Goal: Check status: Check status

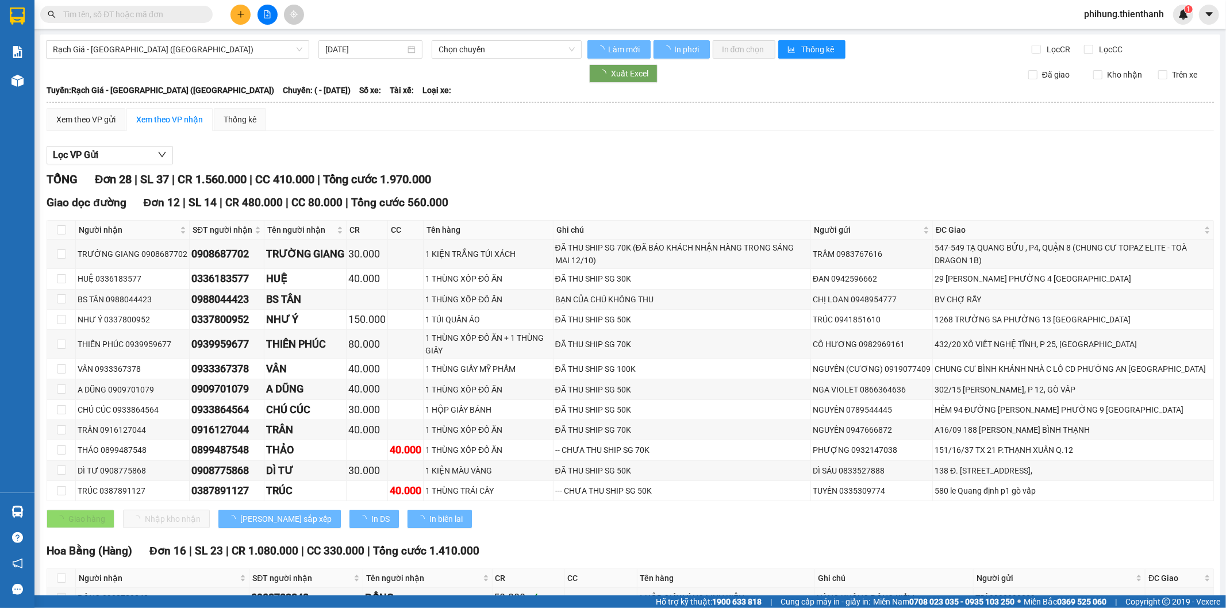
type input "11/10/2025"
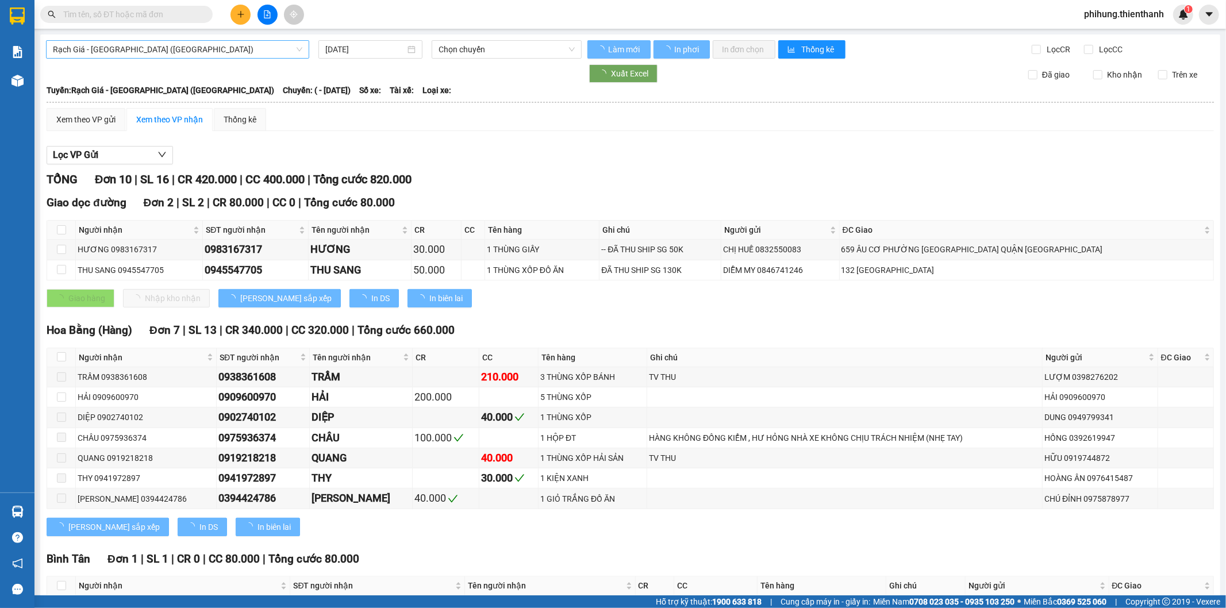
type input "[DATE]"
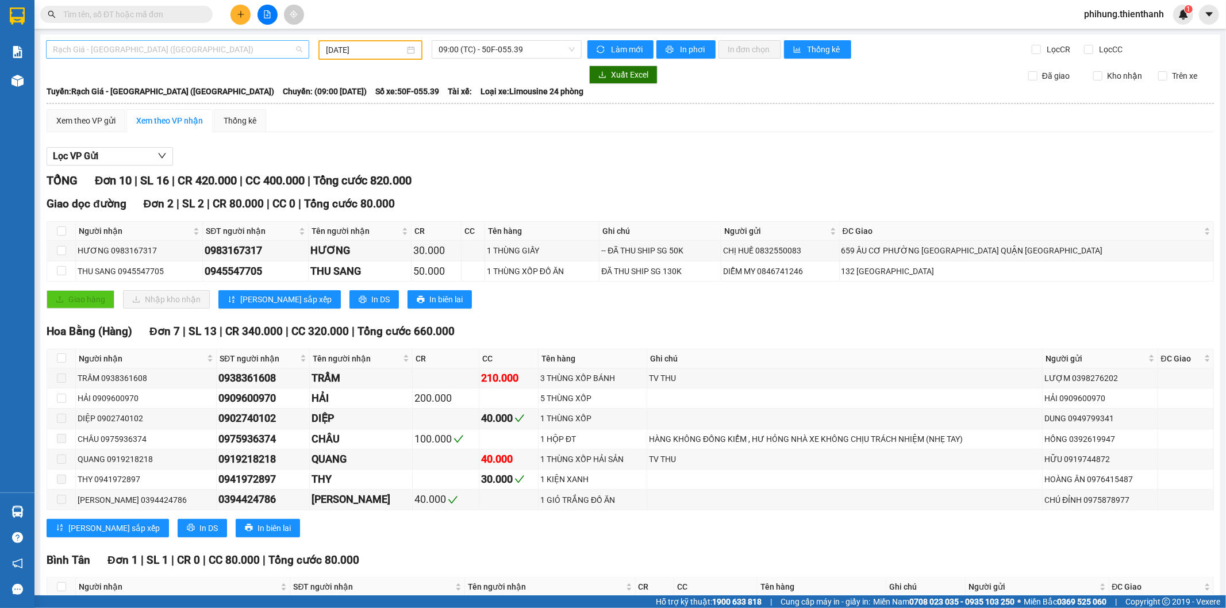
click at [99, 55] on span "Rạch Giá - [GEOGRAPHIC_DATA] ([GEOGRAPHIC_DATA])" at bounding box center [177, 49] width 249 height 17
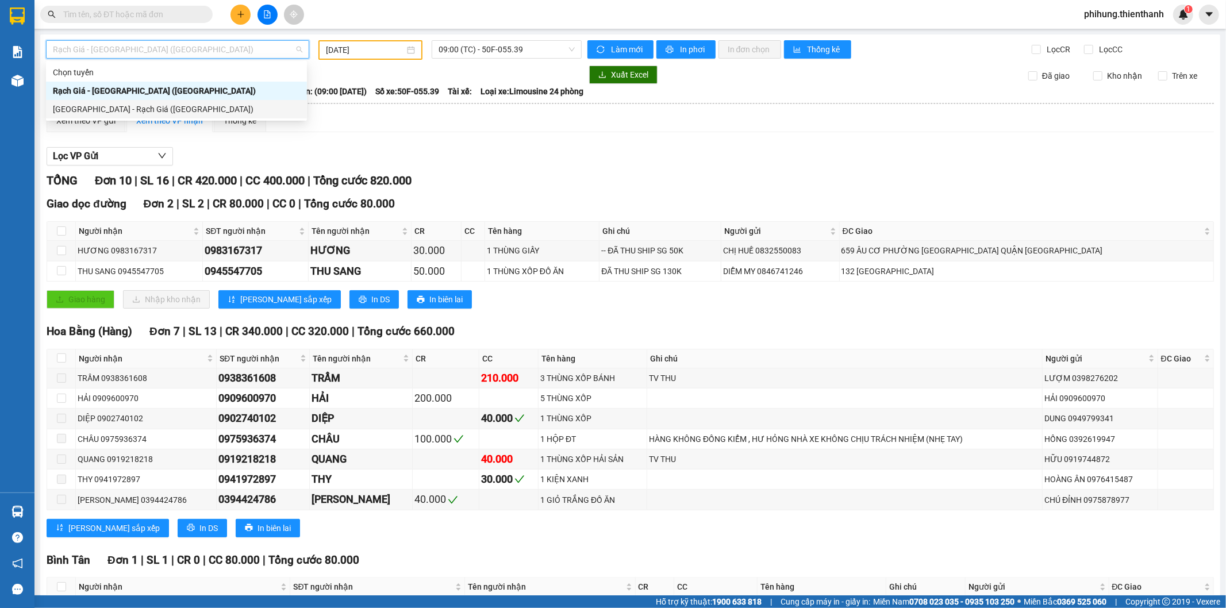
click at [109, 107] on div "[GEOGRAPHIC_DATA] - Rạch Giá ([GEOGRAPHIC_DATA])" at bounding box center [176, 109] width 247 height 13
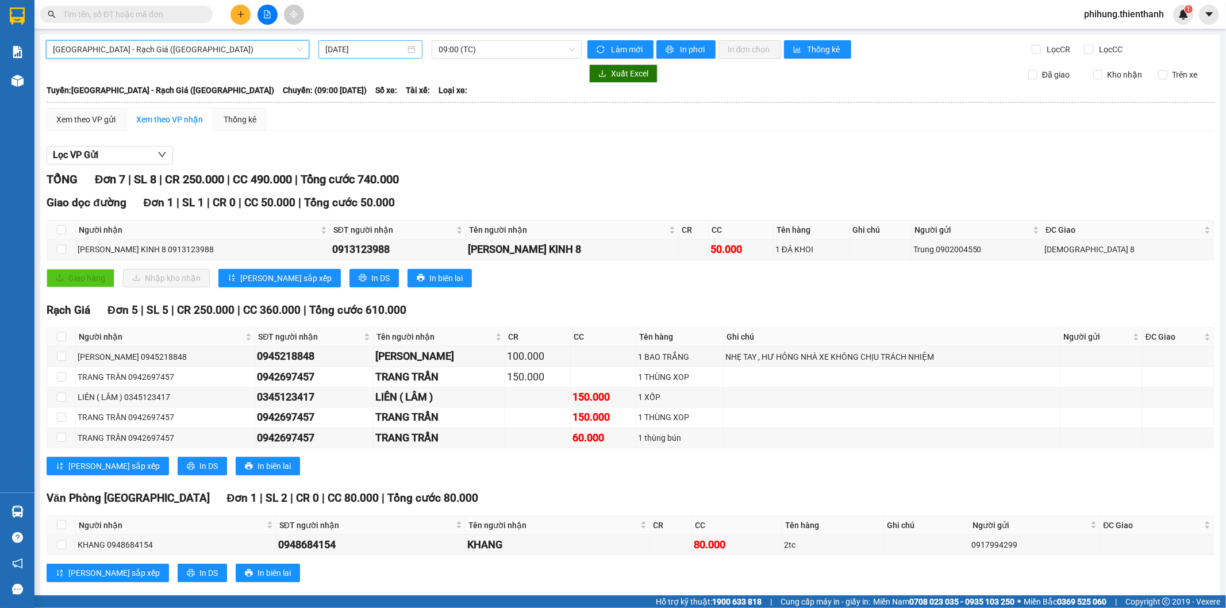
click at [344, 47] on input "[DATE]" at bounding box center [365, 49] width 80 height 13
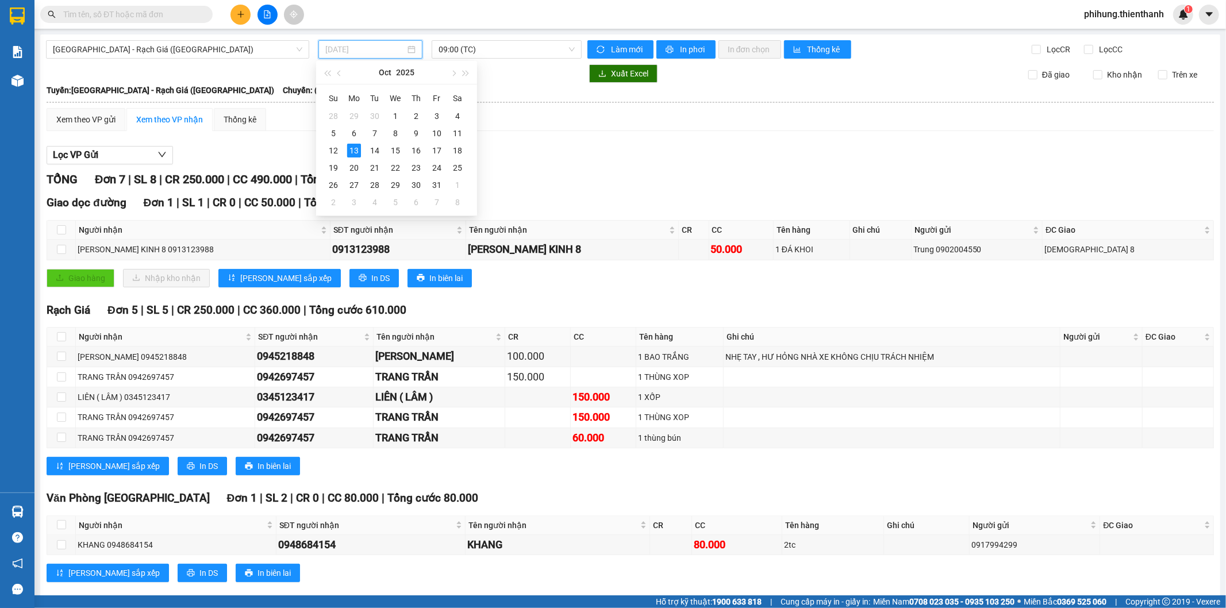
drag, startPoint x: 328, startPoint y: 146, endPoint x: 421, endPoint y: 82, distance: 113.2
click at [326, 146] on div "12" at bounding box center [333, 151] width 14 height 14
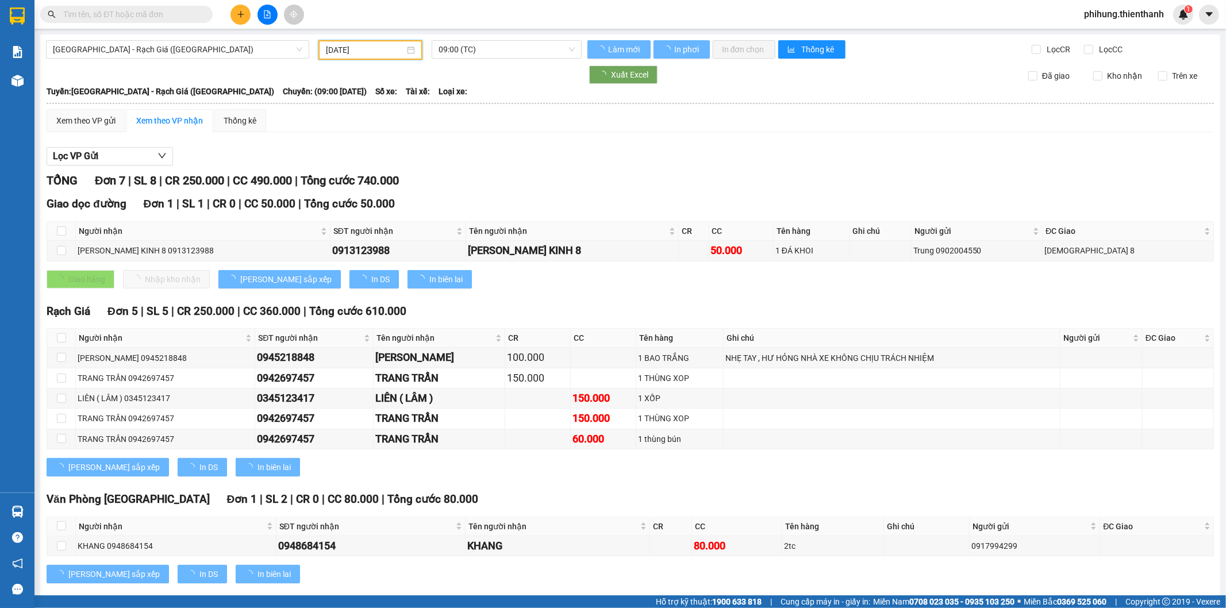
type input "[DATE]"
click at [471, 50] on span "09:00 (TC)" at bounding box center [507, 49] width 136 height 17
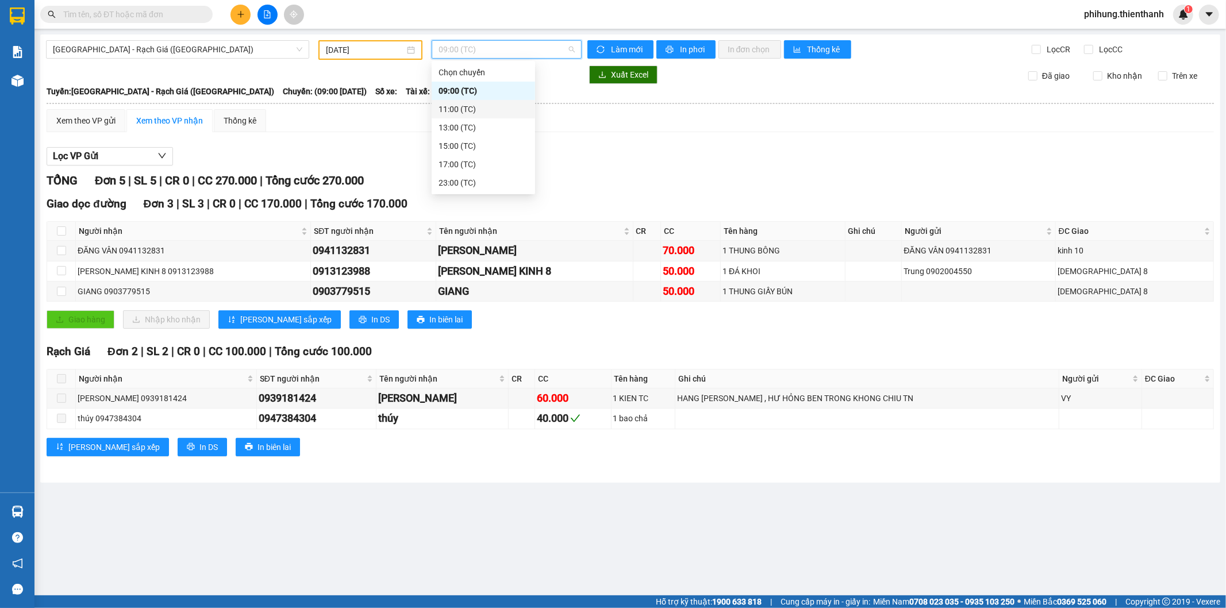
click at [498, 101] on div "11:00 (TC)" at bounding box center [483, 109] width 103 height 18
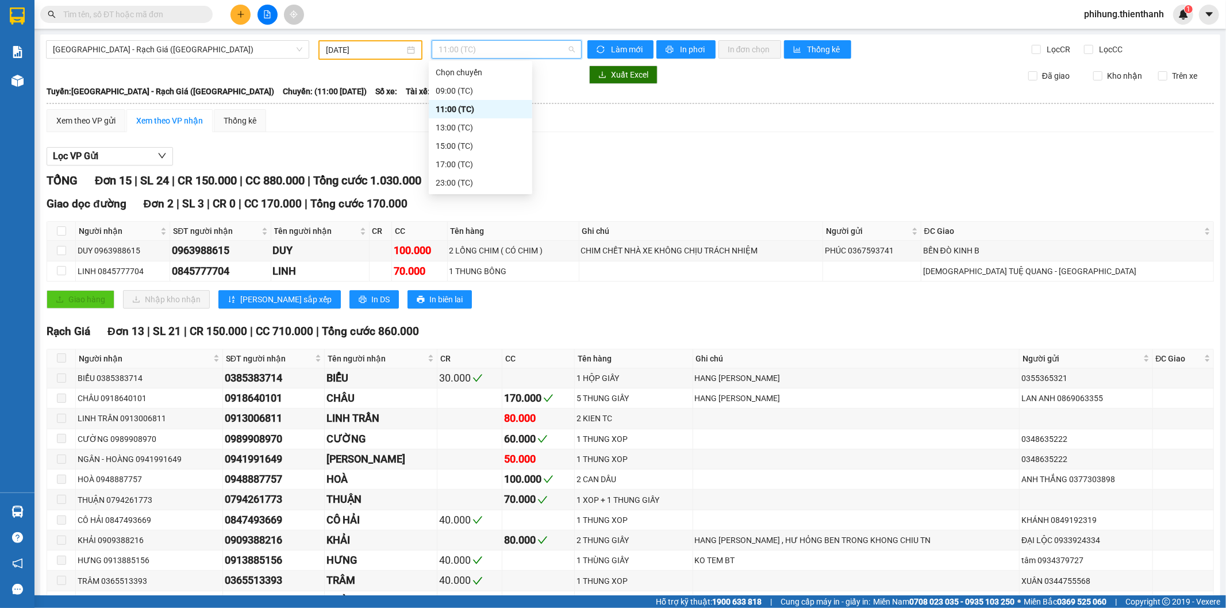
drag, startPoint x: 491, startPoint y: 52, endPoint x: 484, endPoint y: 78, distance: 26.1
click at [491, 52] on span "11:00 (TC)" at bounding box center [507, 49] width 136 height 17
click at [468, 130] on div "13:00 (TC)" at bounding box center [481, 127] width 90 height 13
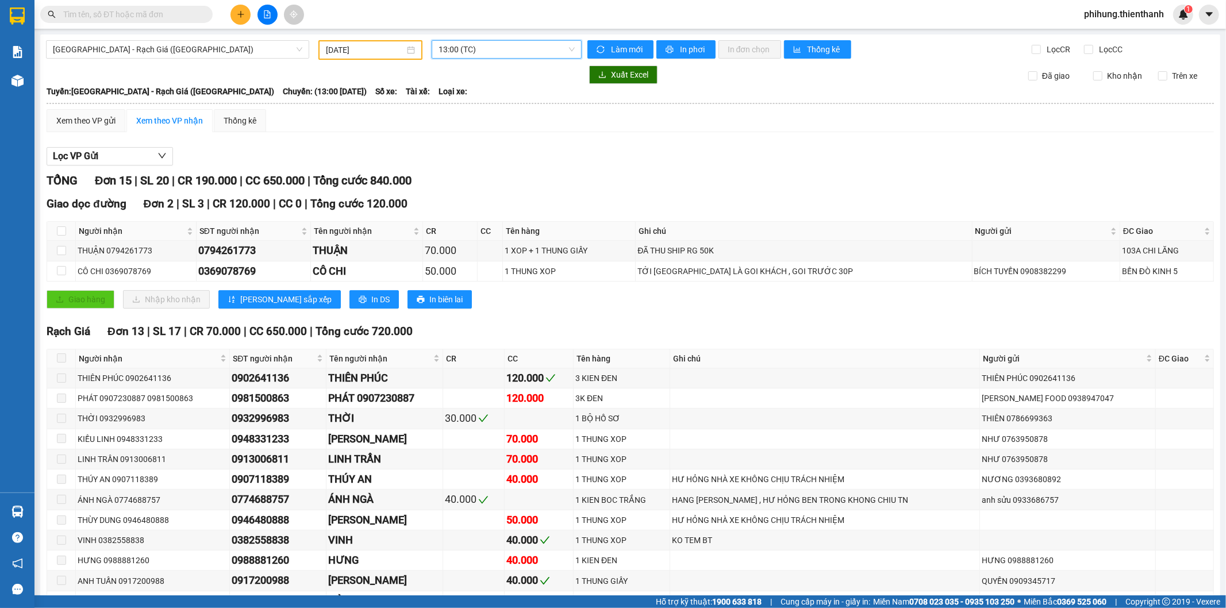
click at [464, 44] on span "13:00 (TC)" at bounding box center [507, 49] width 136 height 17
click at [462, 153] on div "15:00 (TC)" at bounding box center [480, 146] width 103 height 18
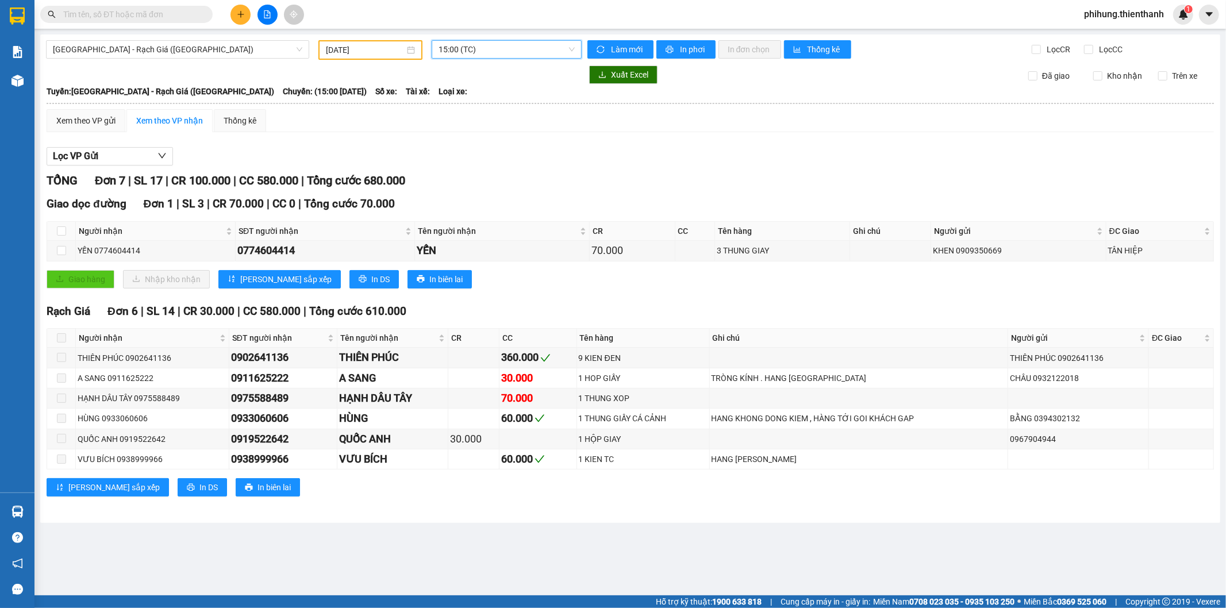
click at [463, 43] on span "15:00 (TC)" at bounding box center [507, 49] width 136 height 17
click at [474, 159] on div "17:00 (TC)" at bounding box center [484, 164] width 90 height 13
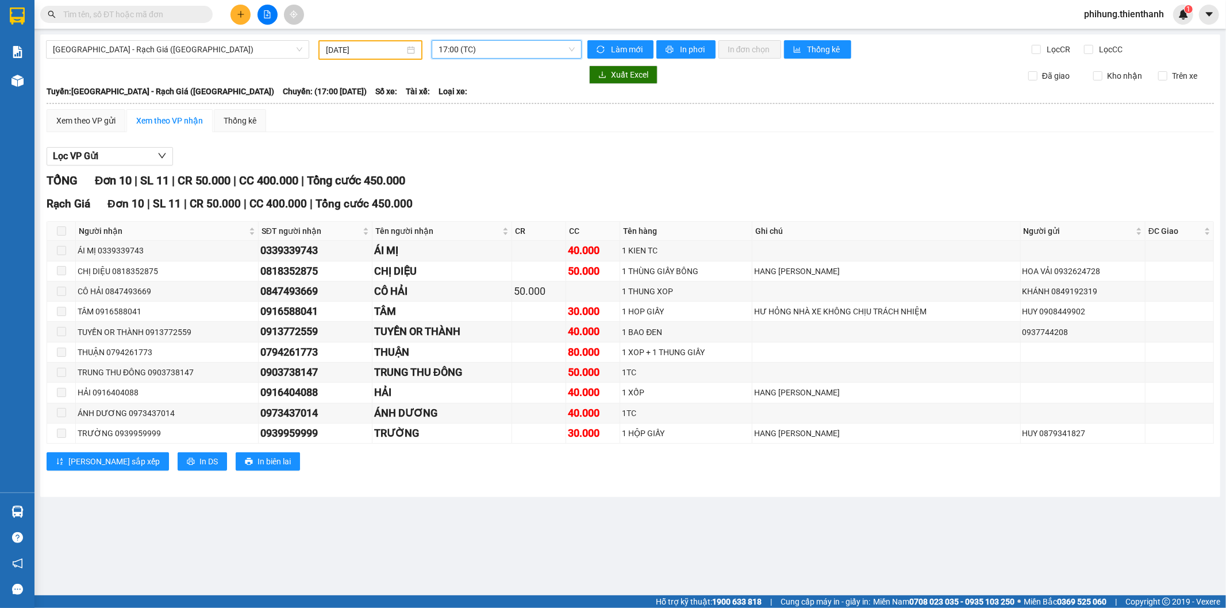
click at [470, 58] on div "17:00 (TC)" at bounding box center [506, 49] width 149 height 18
click at [474, 176] on div "23:00 (TC)" at bounding box center [483, 183] width 103 height 18
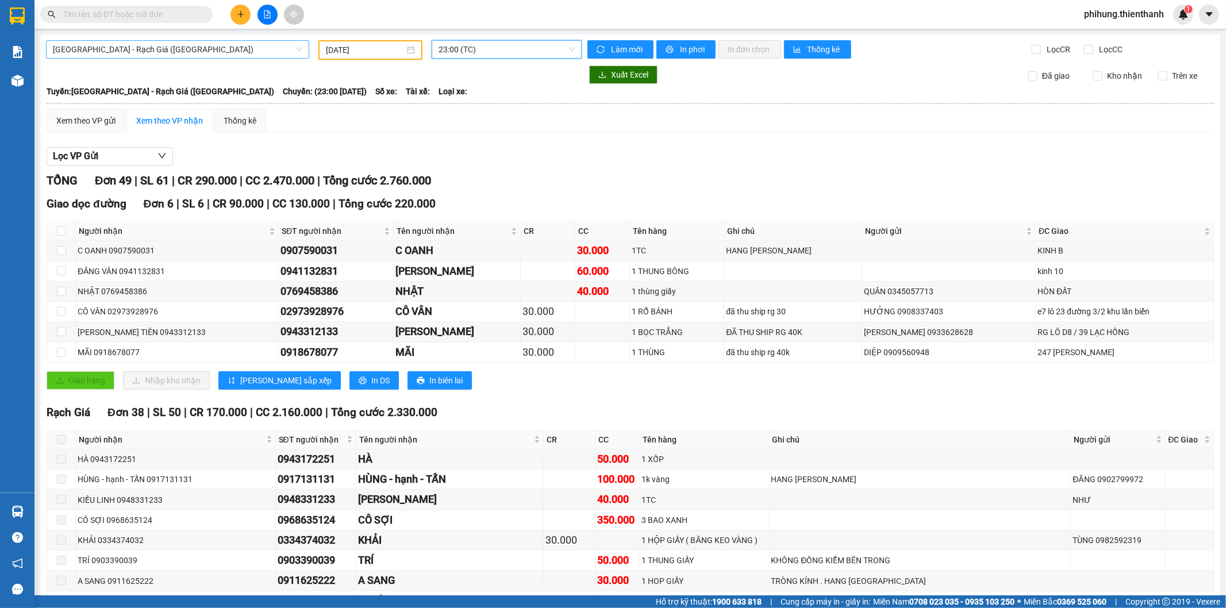
click at [100, 56] on span "[GEOGRAPHIC_DATA] - Rạch Giá ([GEOGRAPHIC_DATA])" at bounding box center [177, 49] width 249 height 17
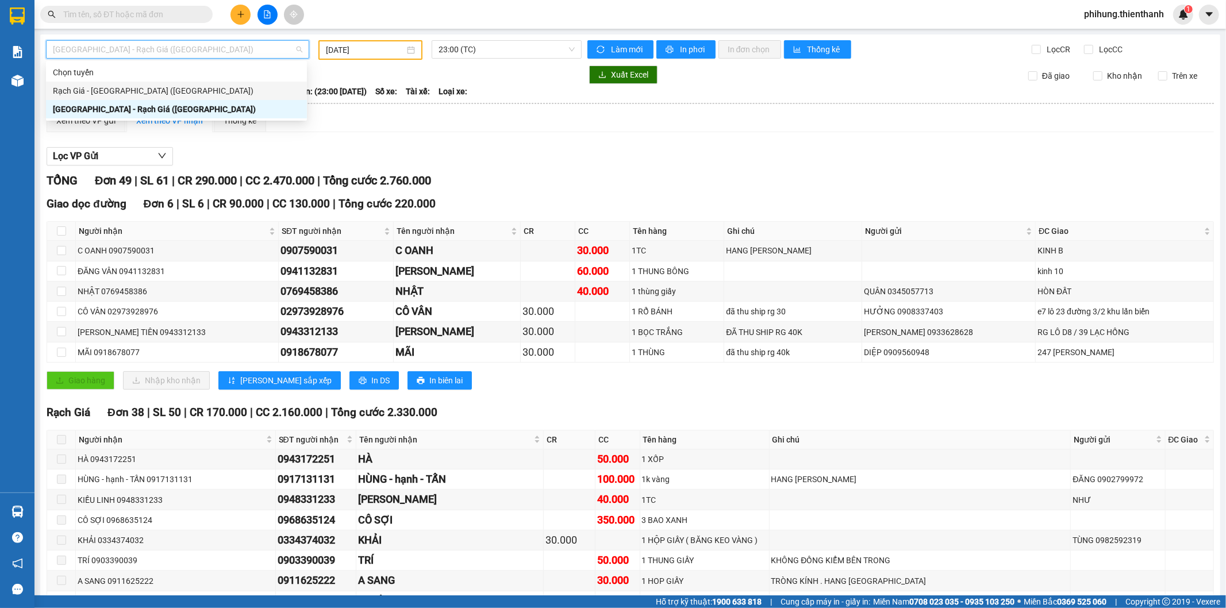
click at [112, 95] on div "Rạch Giá - [GEOGRAPHIC_DATA] ([GEOGRAPHIC_DATA])" at bounding box center [176, 90] width 247 height 13
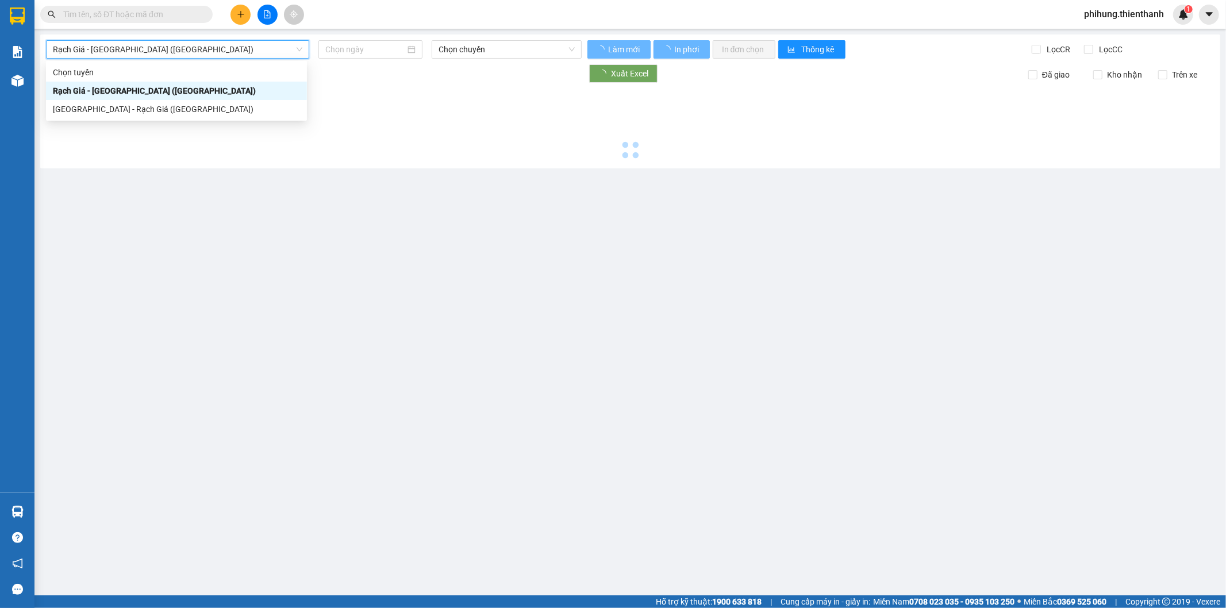
type input "[DATE]"
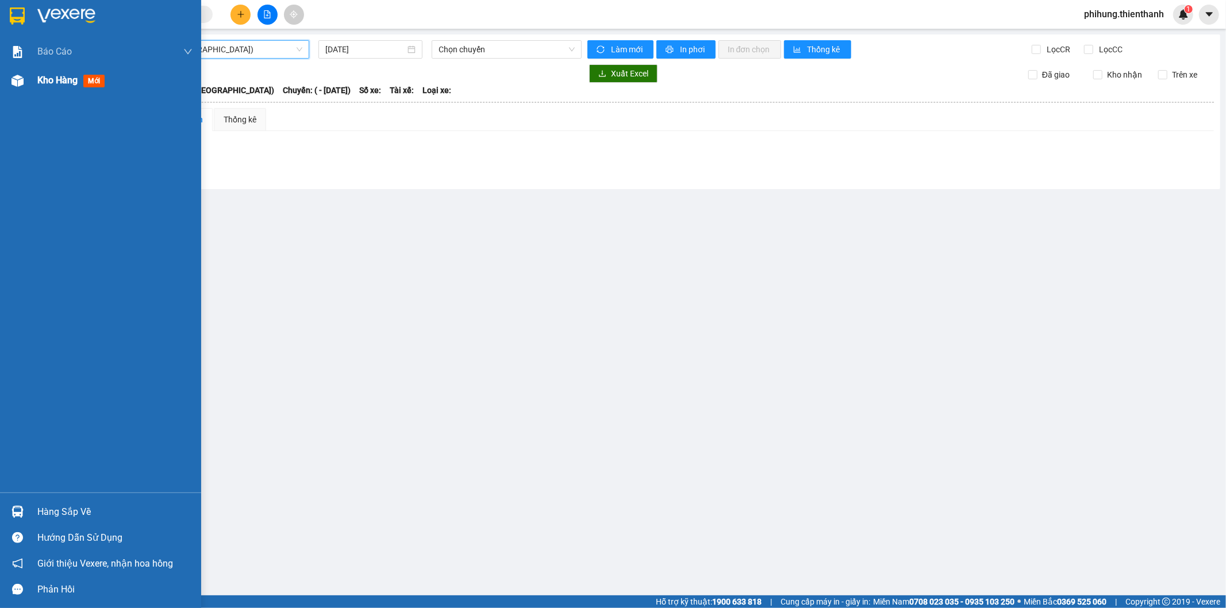
click at [25, 79] on div at bounding box center [17, 81] width 20 height 20
